Goal: Check status: Check status

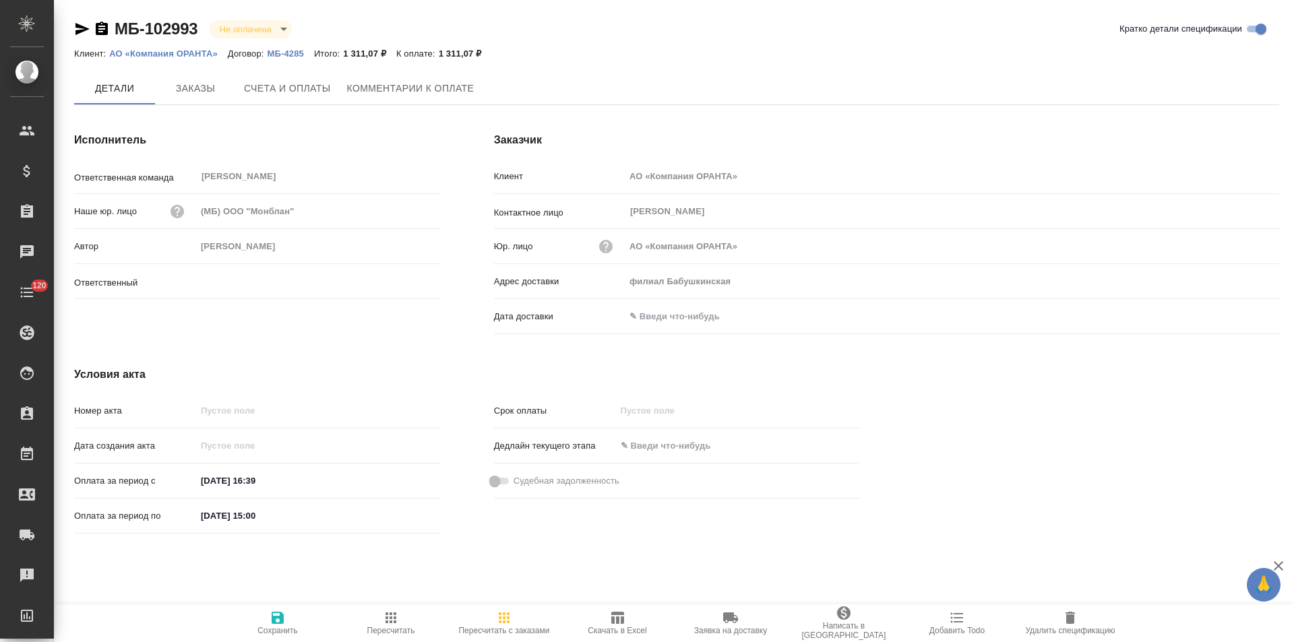
type input "[PERSON_NAME]"
click at [194, 96] on span "Заказы" at bounding box center [195, 89] width 65 height 17
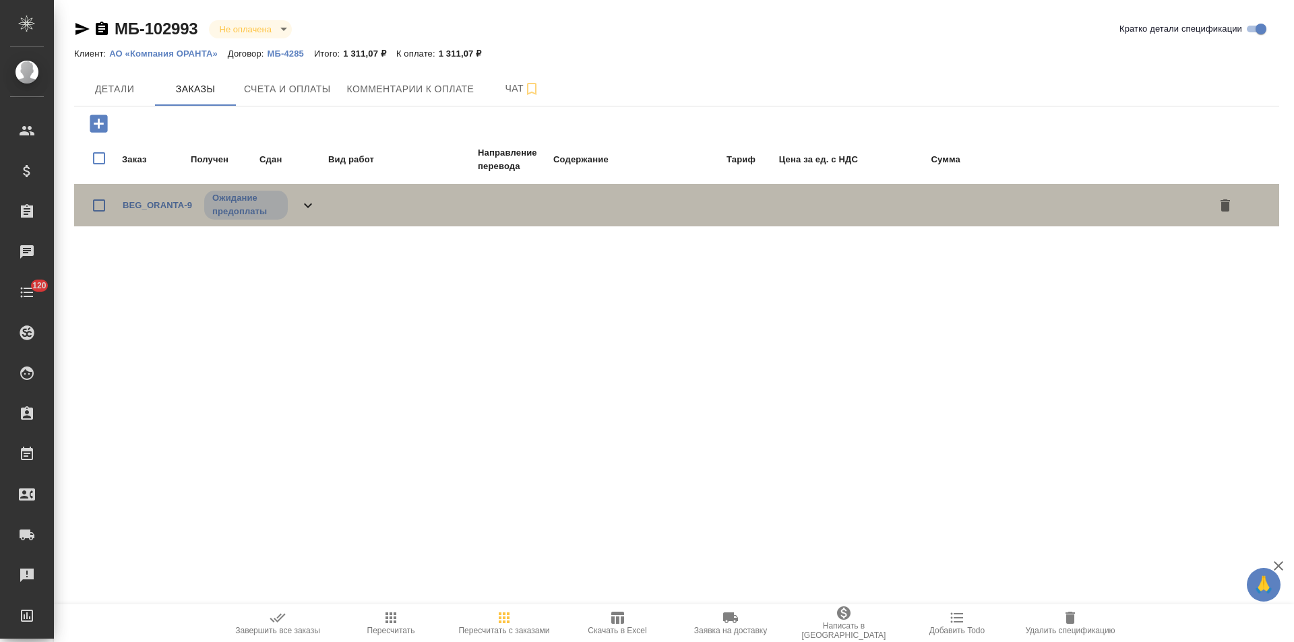
click at [311, 209] on icon at bounding box center [308, 206] width 16 height 16
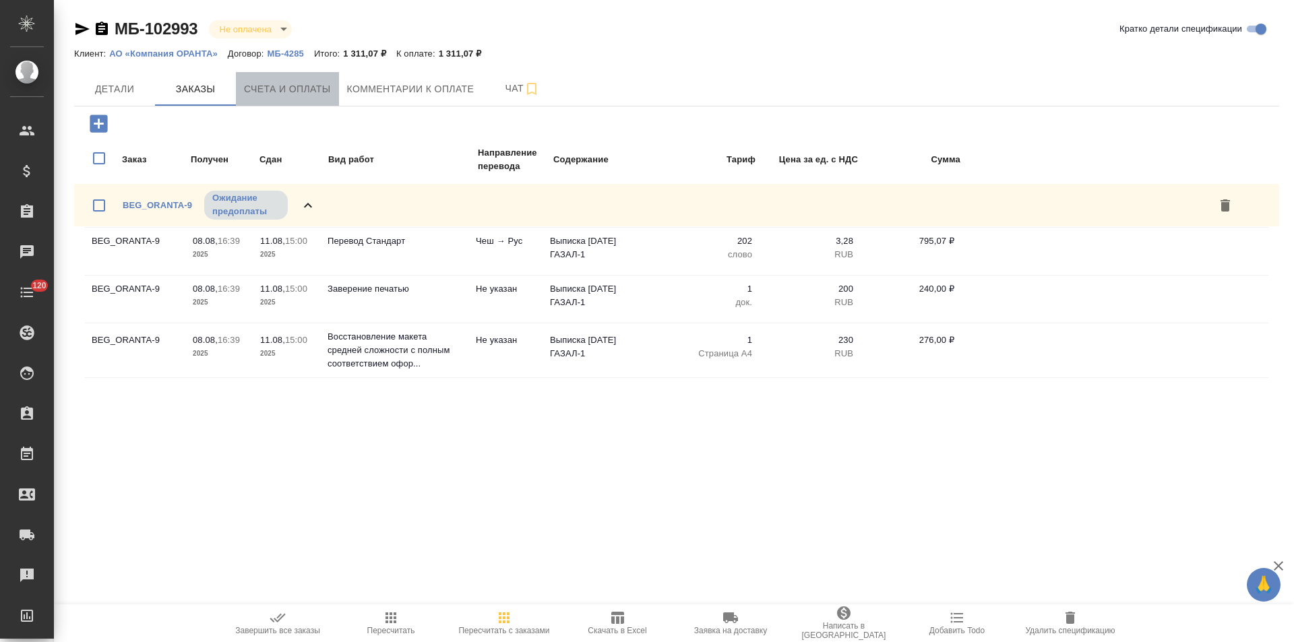
click at [279, 91] on span "Счета и оплаты" at bounding box center [287, 89] width 87 height 17
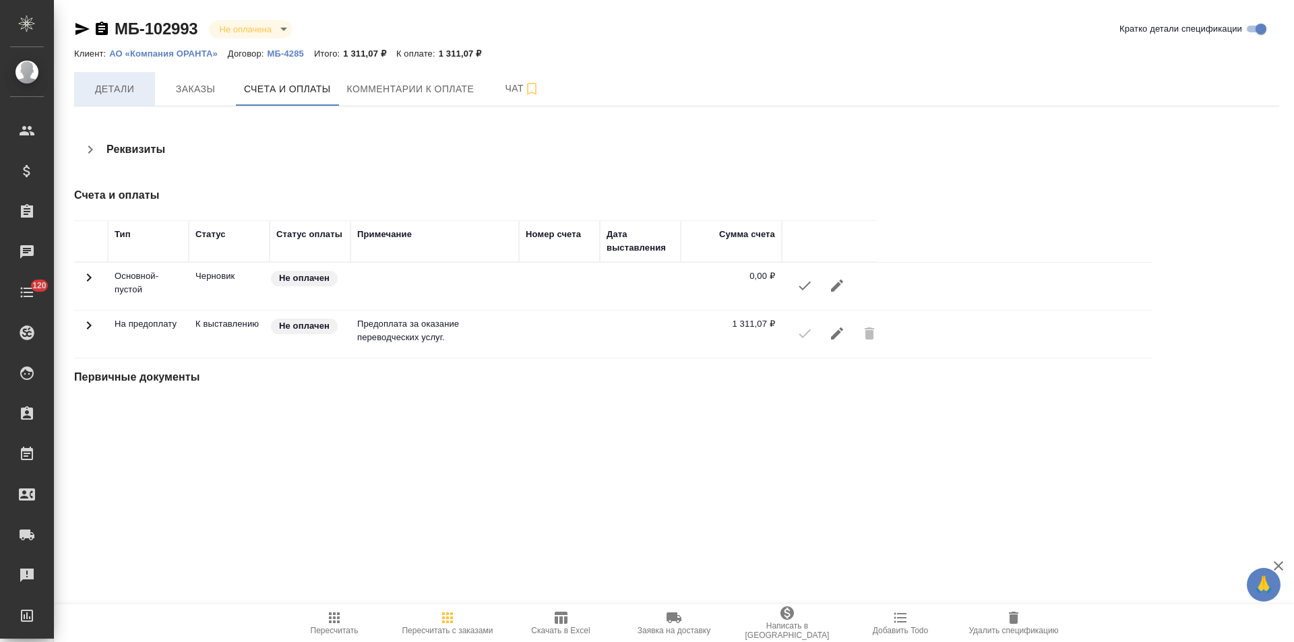
click at [107, 96] on span "Детали" at bounding box center [114, 89] width 65 height 17
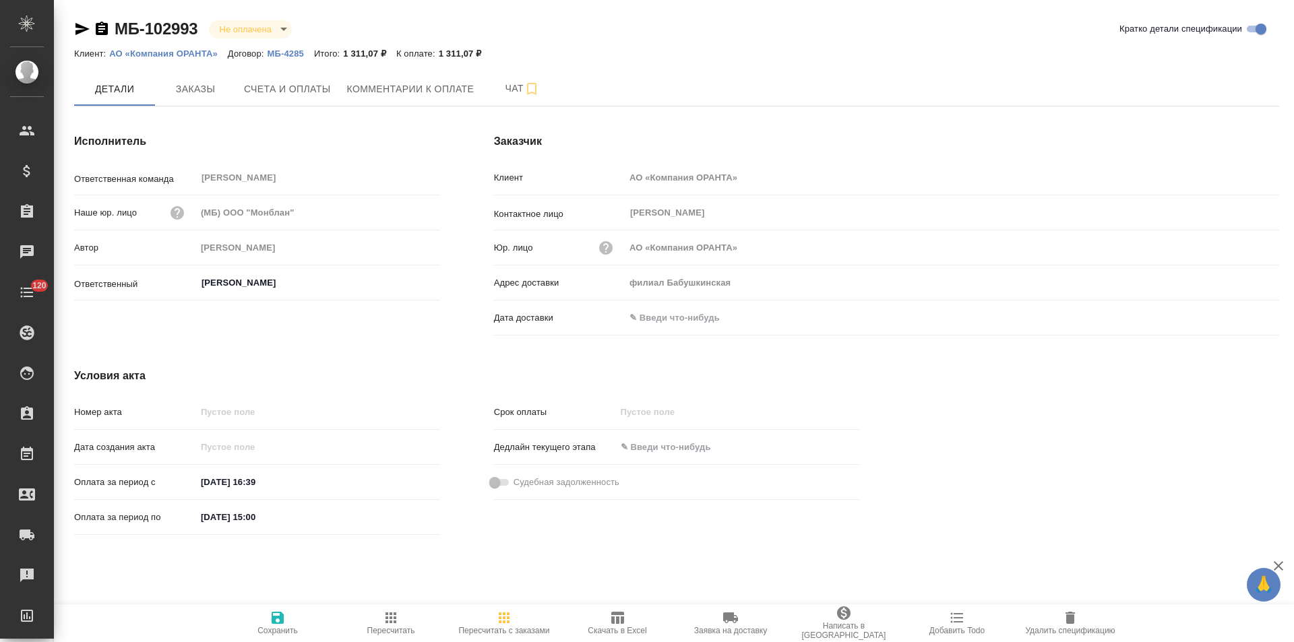
click at [293, 57] on p "МБ-4285" at bounding box center [291, 54] width 47 height 10
click at [216, 93] on span "Заказы" at bounding box center [195, 89] width 65 height 17
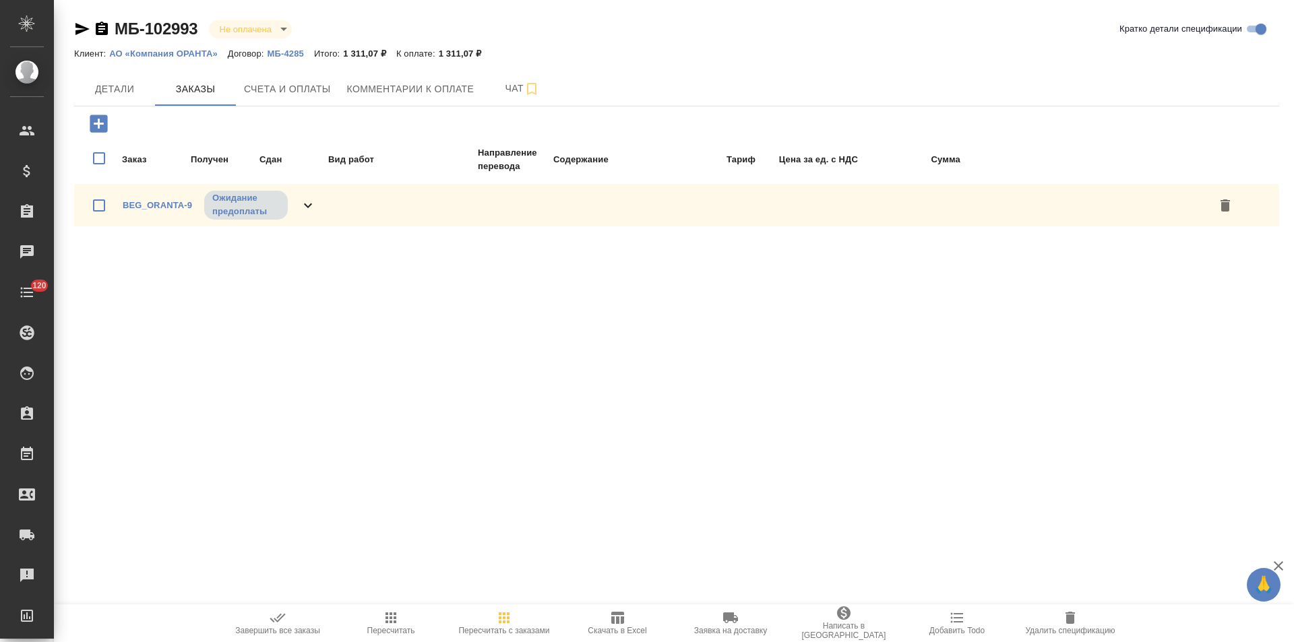
click at [615, 618] on icon "button" at bounding box center [617, 618] width 13 height 12
click at [114, 91] on span "Детали" at bounding box center [114, 89] width 65 height 17
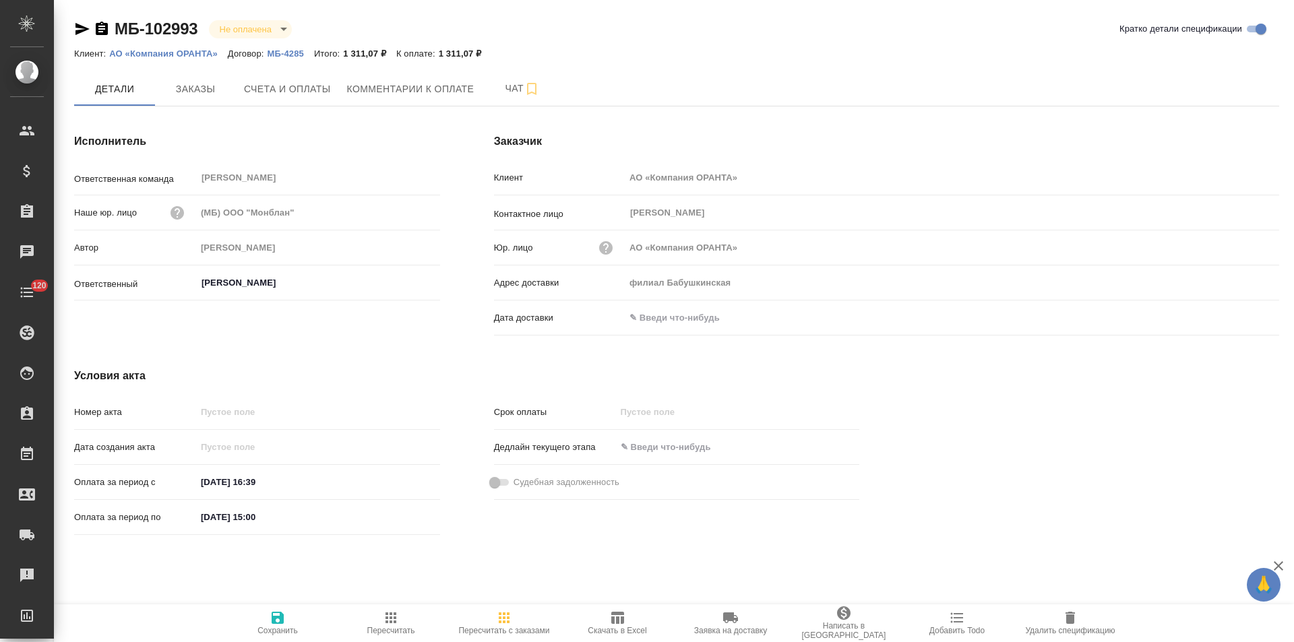
click at [150, 53] on p "АО «Компания ОРАНТА»" at bounding box center [168, 54] width 119 height 10
click at [106, 27] on icon "button" at bounding box center [102, 28] width 12 height 13
click at [307, 95] on span "Счета и оплаты" at bounding box center [287, 89] width 87 height 17
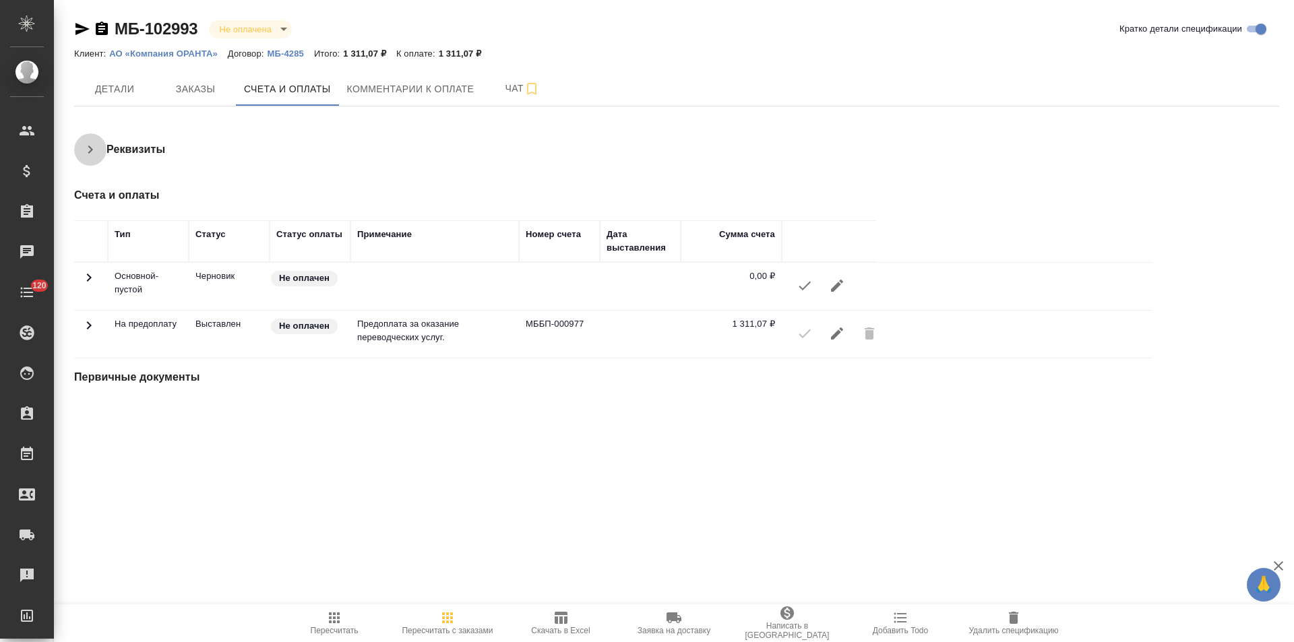
click at [96, 146] on icon "button" at bounding box center [90, 150] width 16 height 16
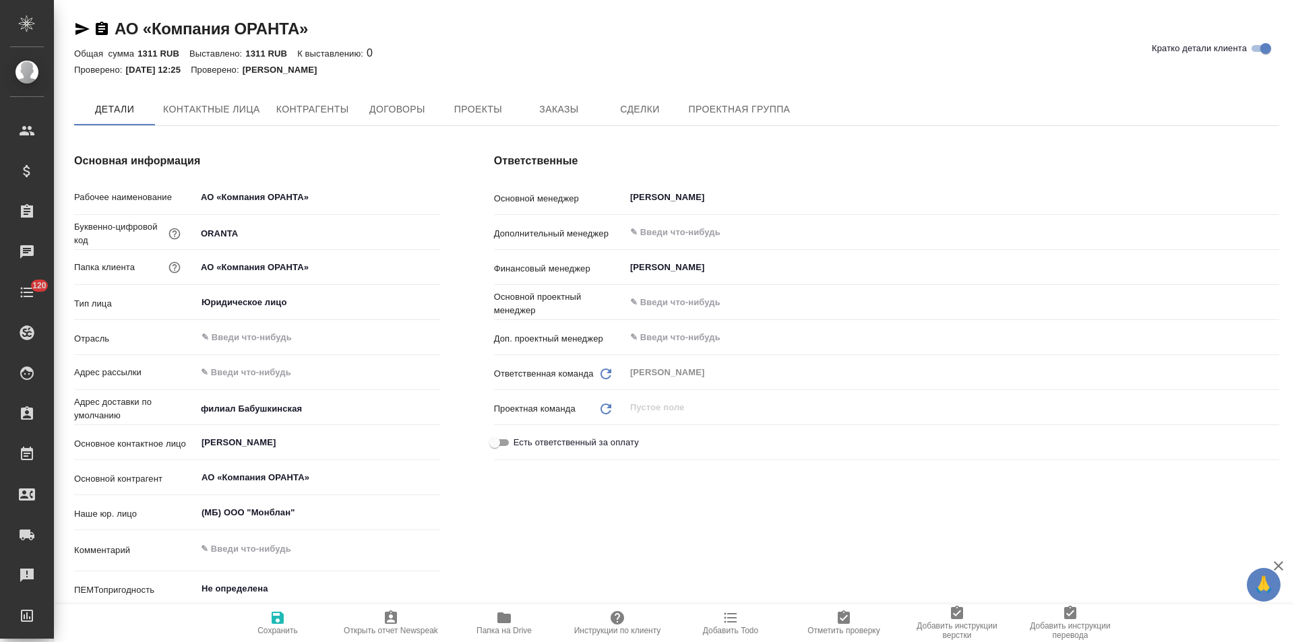
type textarea "x"
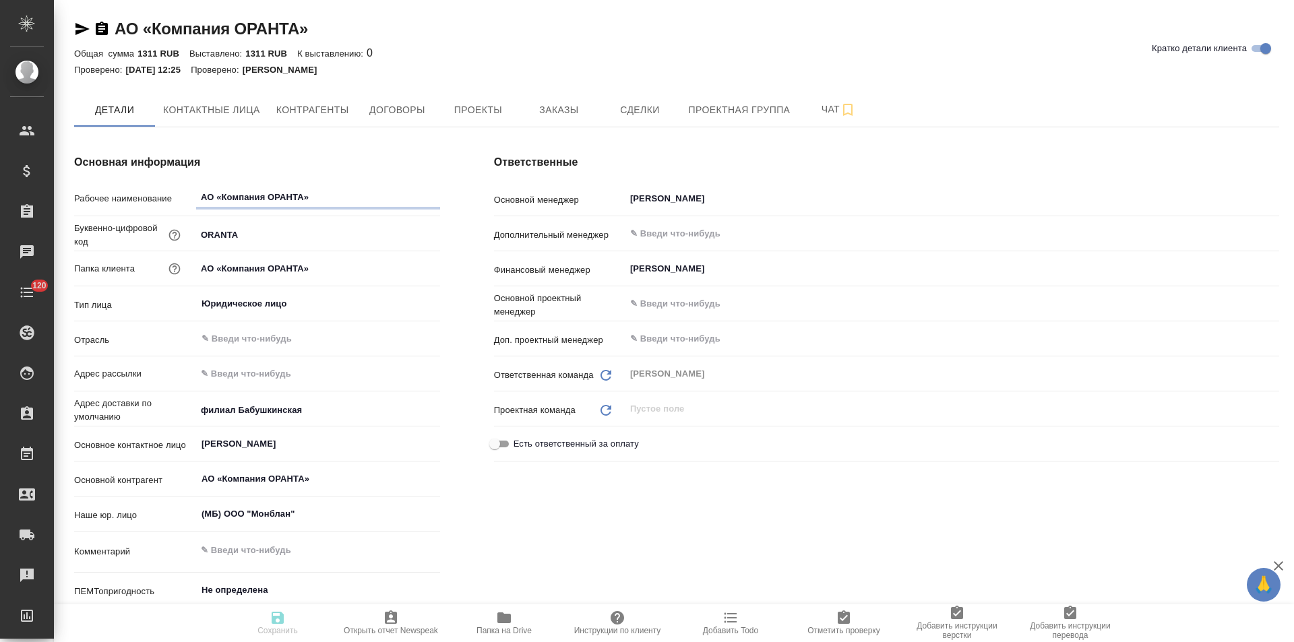
type textarea "x"
click at [392, 120] on button "Договоры" at bounding box center [397, 110] width 81 height 34
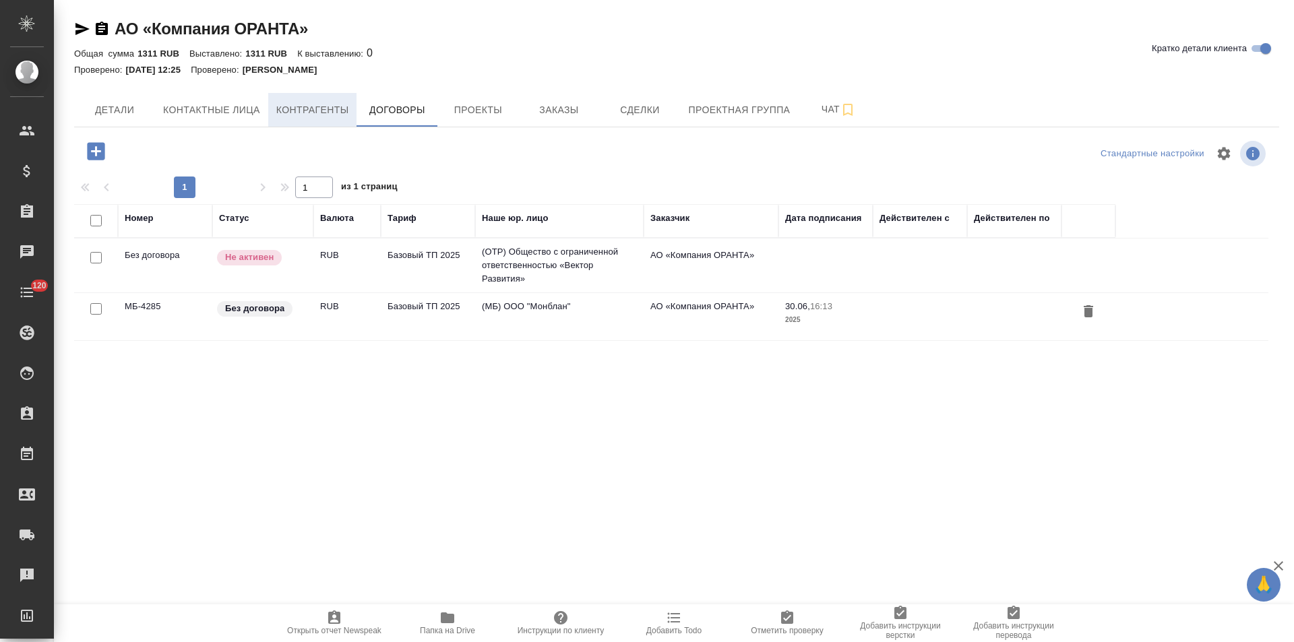
click at [309, 107] on span "Контрагенты" at bounding box center [312, 110] width 73 height 17
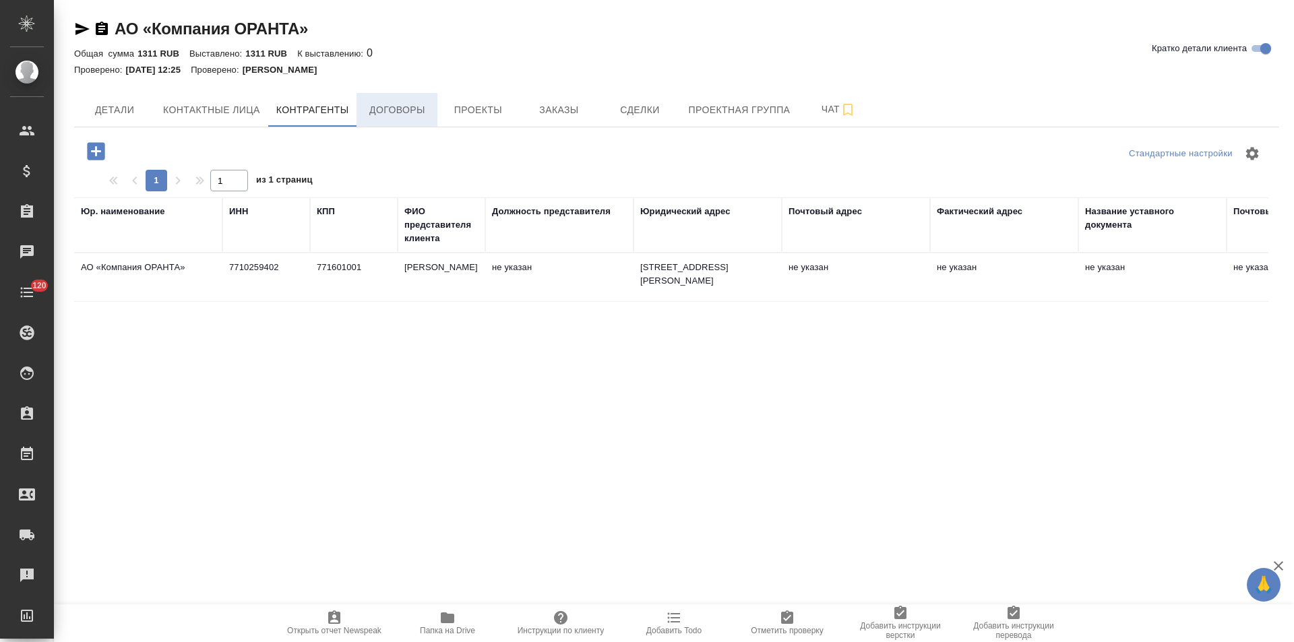
click at [423, 117] on span "Договоры" at bounding box center [397, 110] width 65 height 17
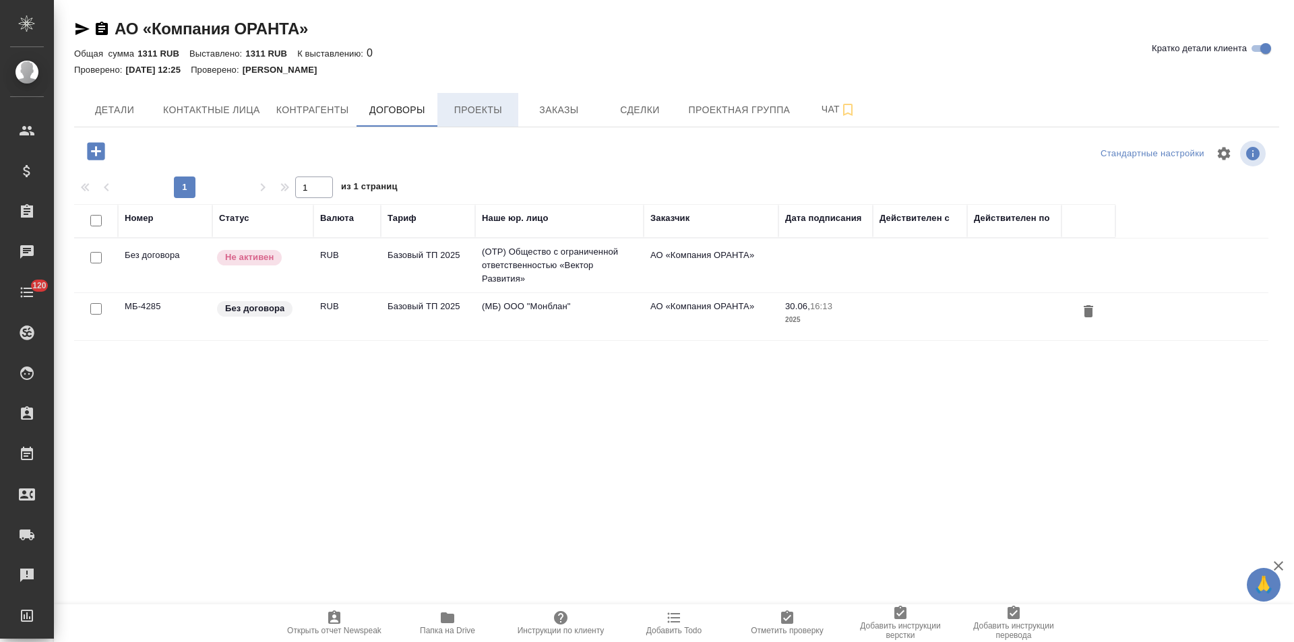
click at [462, 114] on span "Проекты" at bounding box center [478, 110] width 65 height 17
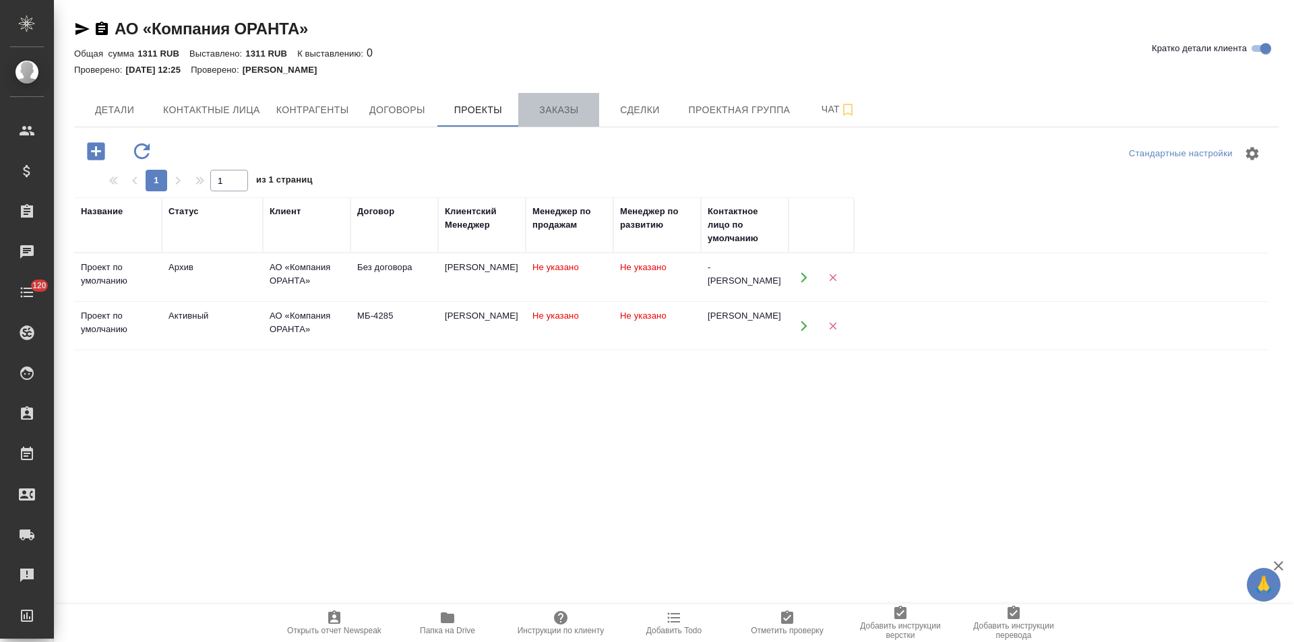
click at [537, 114] on span "Заказы" at bounding box center [558, 110] width 65 height 17
